Goal: Task Accomplishment & Management: Use online tool/utility

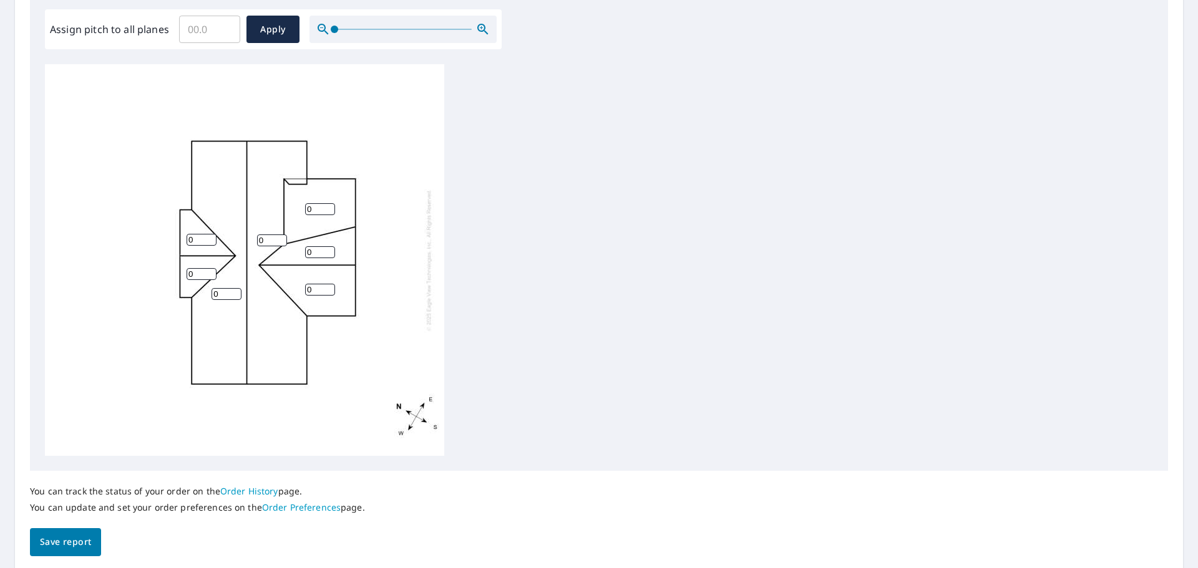
click at [319, 290] on input "0" at bounding box center [320, 290] width 30 height 12
type input "0"
type input "4"
click at [331, 250] on input "1" at bounding box center [320, 252] width 30 height 12
click at [327, 250] on input "2" at bounding box center [320, 252] width 30 height 12
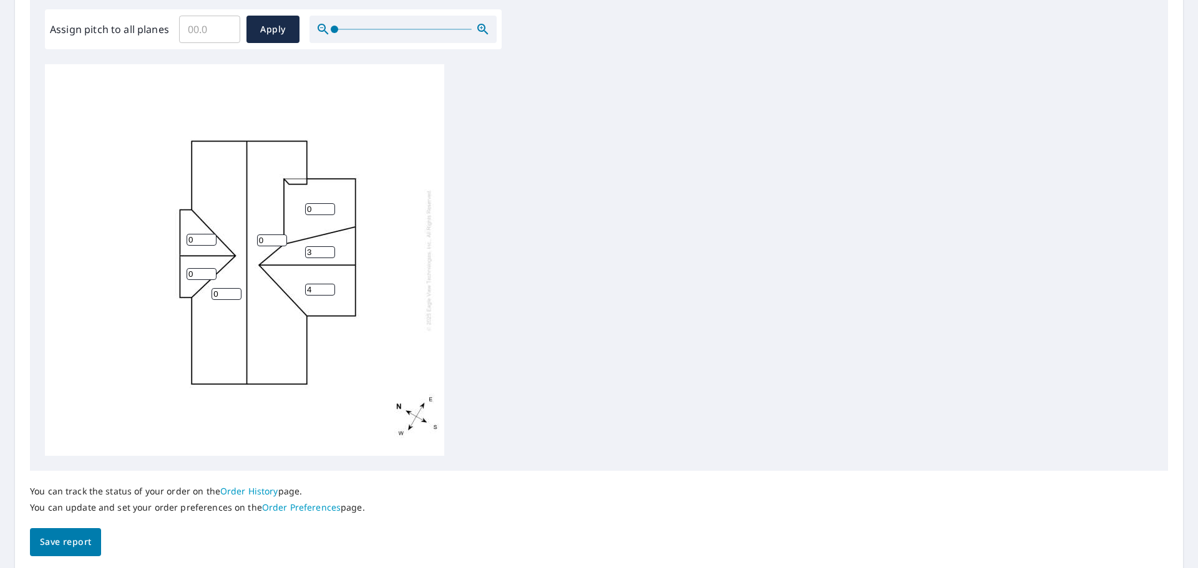
click at [327, 250] on input "3" at bounding box center [320, 252] width 30 height 12
type input "4"
click at [327, 250] on input "4" at bounding box center [320, 252] width 30 height 12
click at [324, 211] on input "0" at bounding box center [320, 209] width 30 height 12
click at [330, 208] on input "1" at bounding box center [320, 209] width 30 height 12
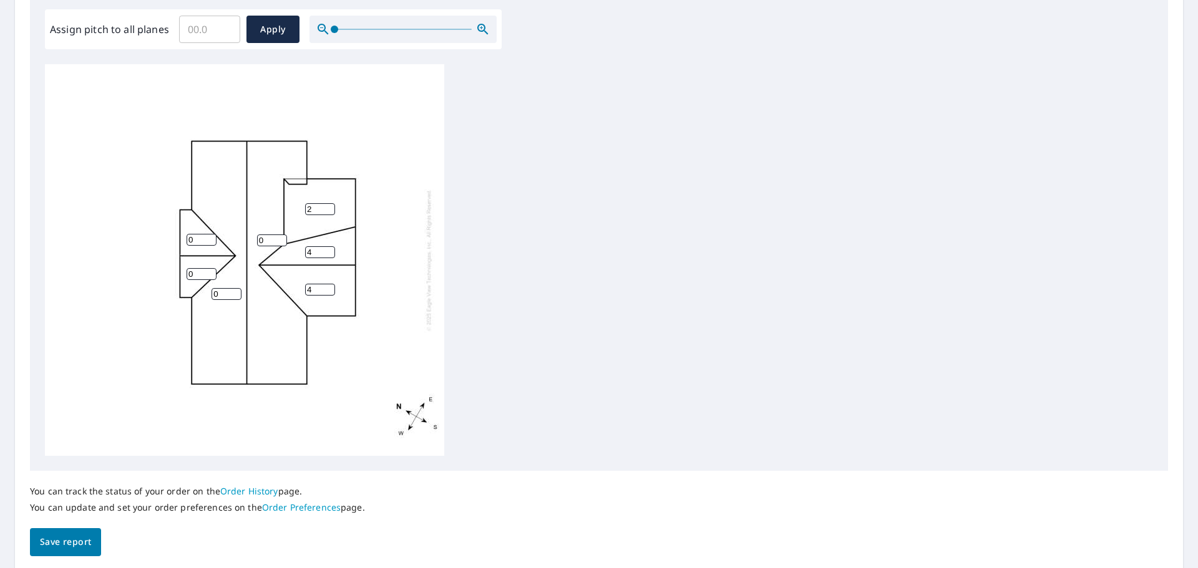
click at [330, 208] on input "2" at bounding box center [320, 209] width 30 height 12
type input "3"
click at [330, 208] on input "3" at bounding box center [320, 209] width 30 height 12
click at [334, 203] on div "0 0 3 4 4 0 0" at bounding box center [244, 260] width 399 height 392
click at [281, 238] on input "1" at bounding box center [272, 241] width 30 height 12
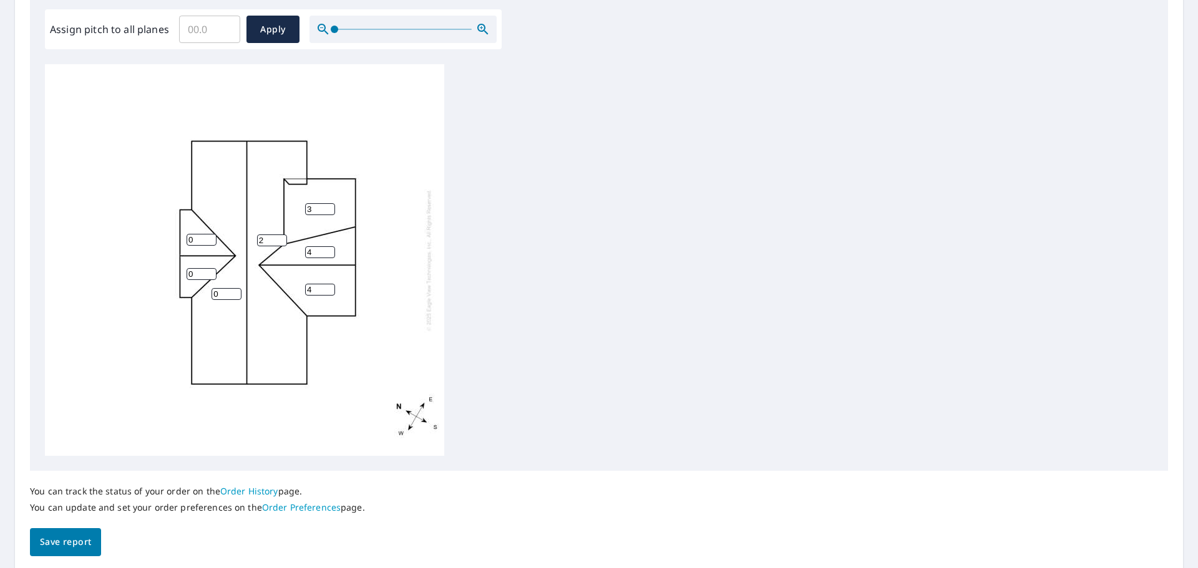
click at [279, 237] on input "2" at bounding box center [272, 241] width 30 height 12
type input "3"
click at [279, 237] on input "3" at bounding box center [272, 241] width 30 height 12
click at [221, 293] on input "0" at bounding box center [226, 294] width 30 height 12
click at [233, 291] on input "1" at bounding box center [226, 294] width 30 height 12
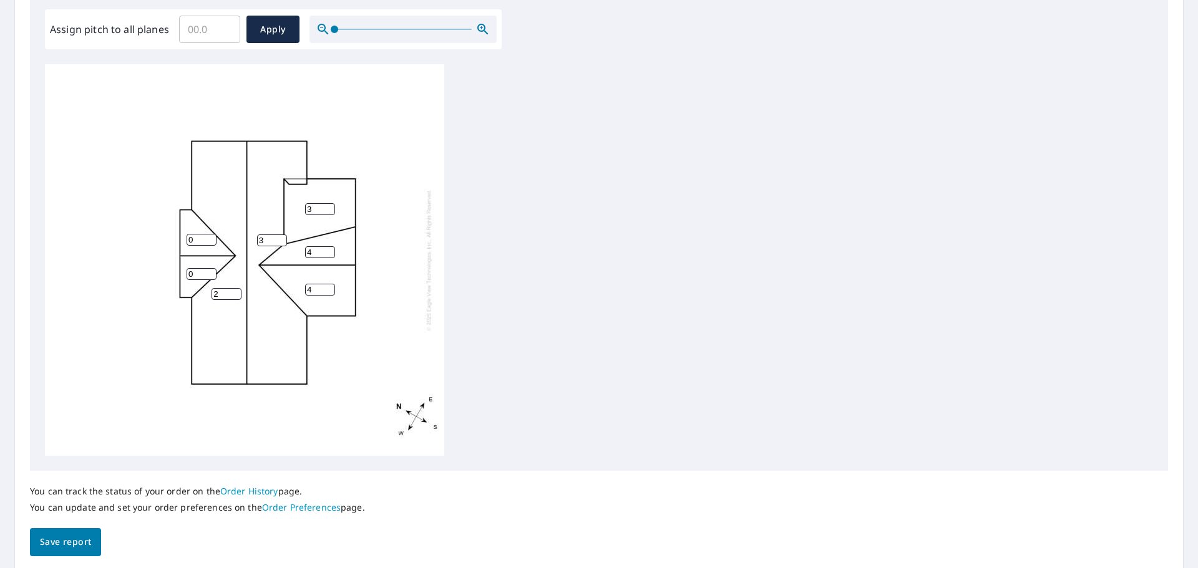
click at [233, 291] on input "2" at bounding box center [226, 294] width 30 height 12
type input "3"
click at [233, 291] on input "3" at bounding box center [226, 294] width 30 height 12
click at [198, 271] on input "0" at bounding box center [202, 274] width 30 height 12
click at [208, 271] on input "1" at bounding box center [202, 274] width 30 height 12
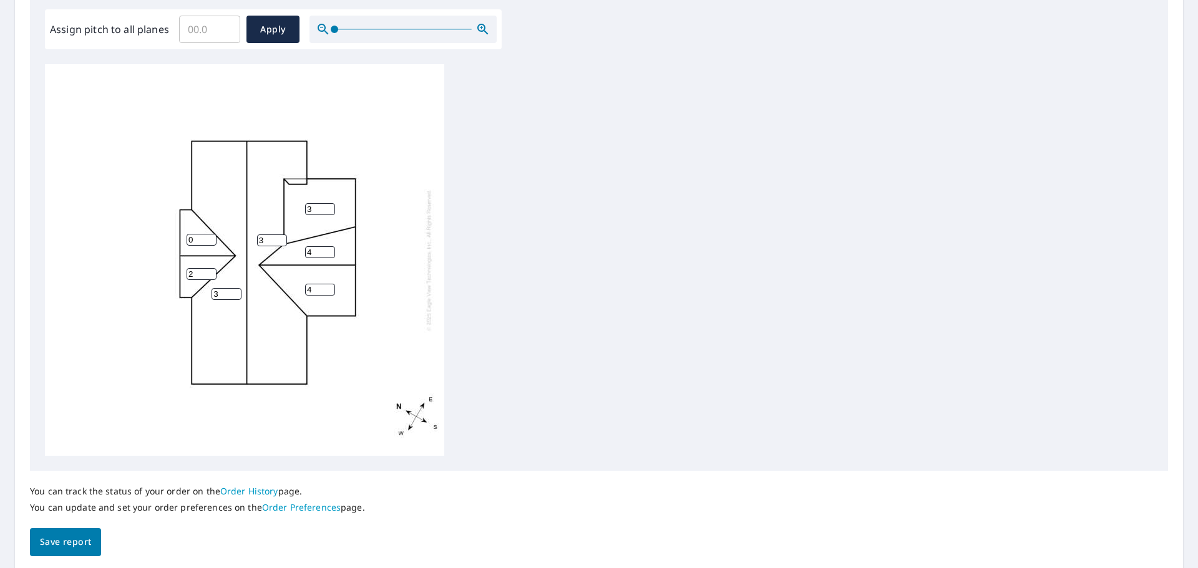
click at [208, 271] on input "2" at bounding box center [202, 274] width 30 height 12
click at [208, 271] on input "3" at bounding box center [202, 274] width 30 height 12
type input "4"
click at [208, 271] on input "4" at bounding box center [202, 274] width 30 height 12
click at [196, 243] on input "0" at bounding box center [202, 240] width 30 height 12
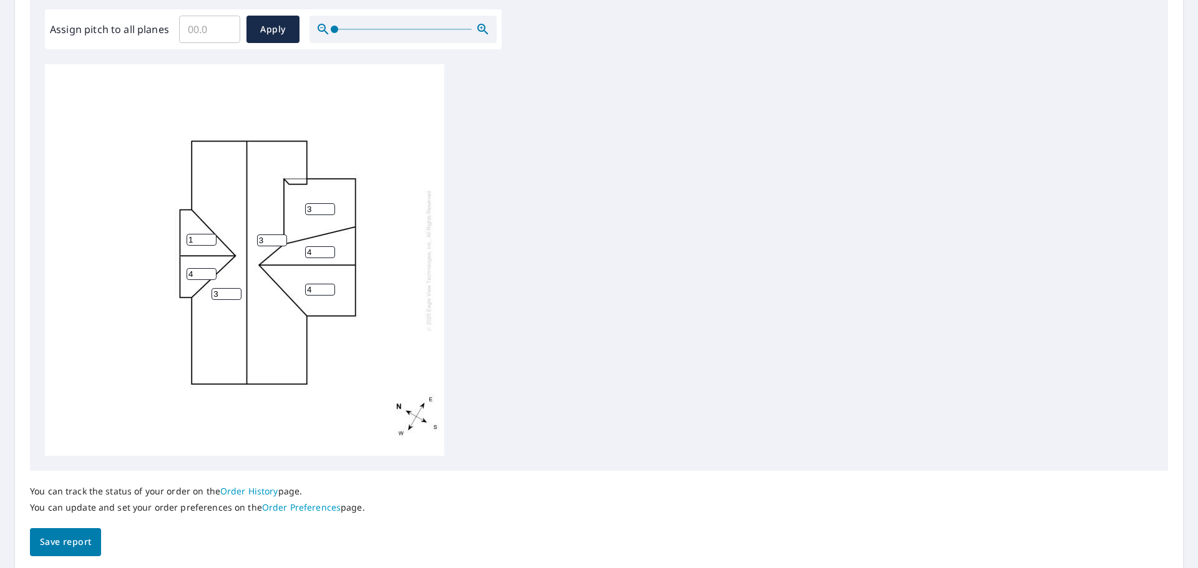
click at [210, 236] on input "1" at bounding box center [202, 240] width 30 height 12
click at [210, 236] on input "2" at bounding box center [202, 240] width 30 height 12
click at [210, 236] on input "3" at bounding box center [202, 240] width 30 height 12
type input "4"
click at [210, 236] on input "4" at bounding box center [202, 240] width 30 height 12
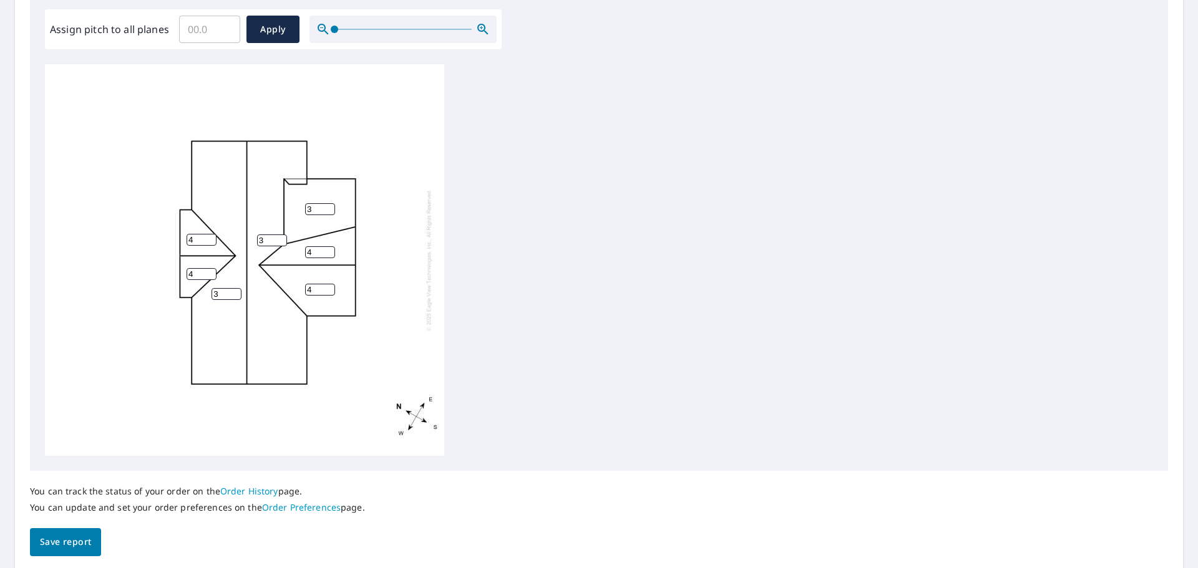
click at [82, 538] on span "Save report" at bounding box center [65, 543] width 51 height 16
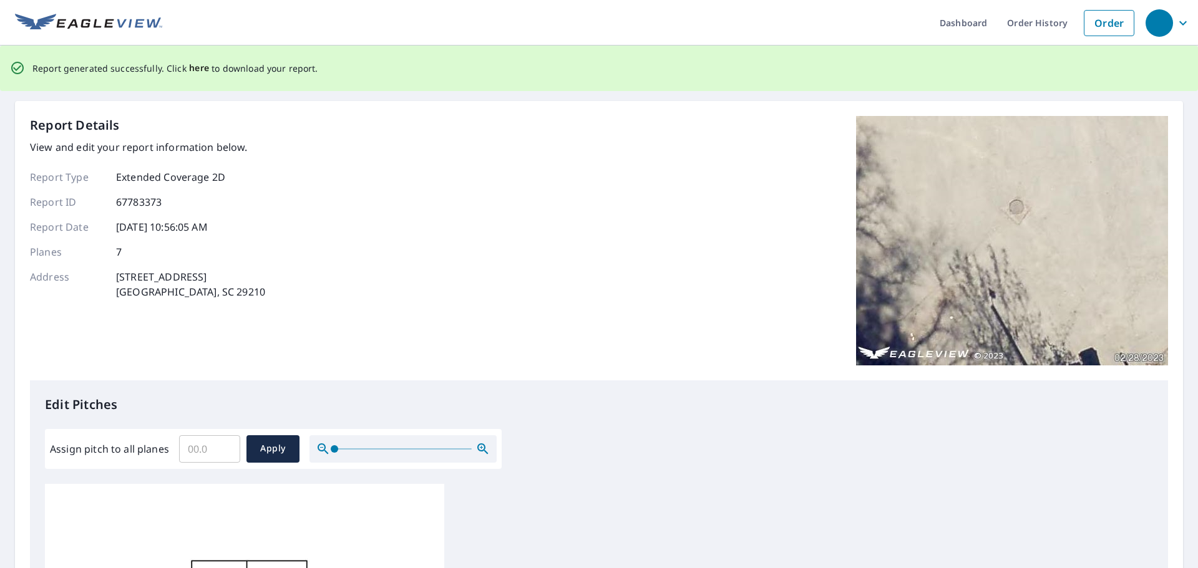
click at [198, 66] on span "here" at bounding box center [199, 69] width 21 height 16
